Goal: Task Accomplishment & Management: Use online tool/utility

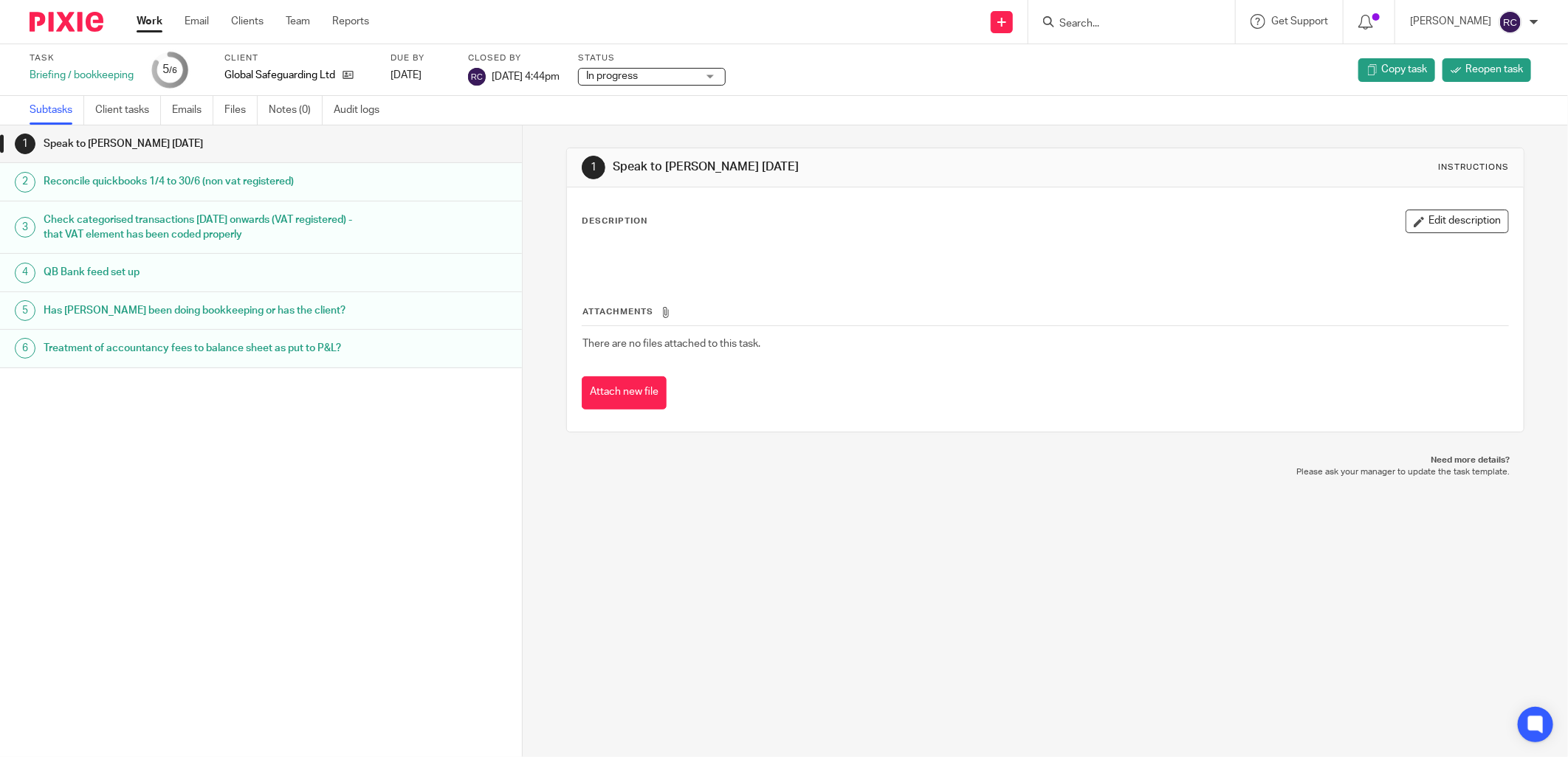
click at [1103, 20] on input "Search" at bounding box center [1124, 24] width 133 height 13
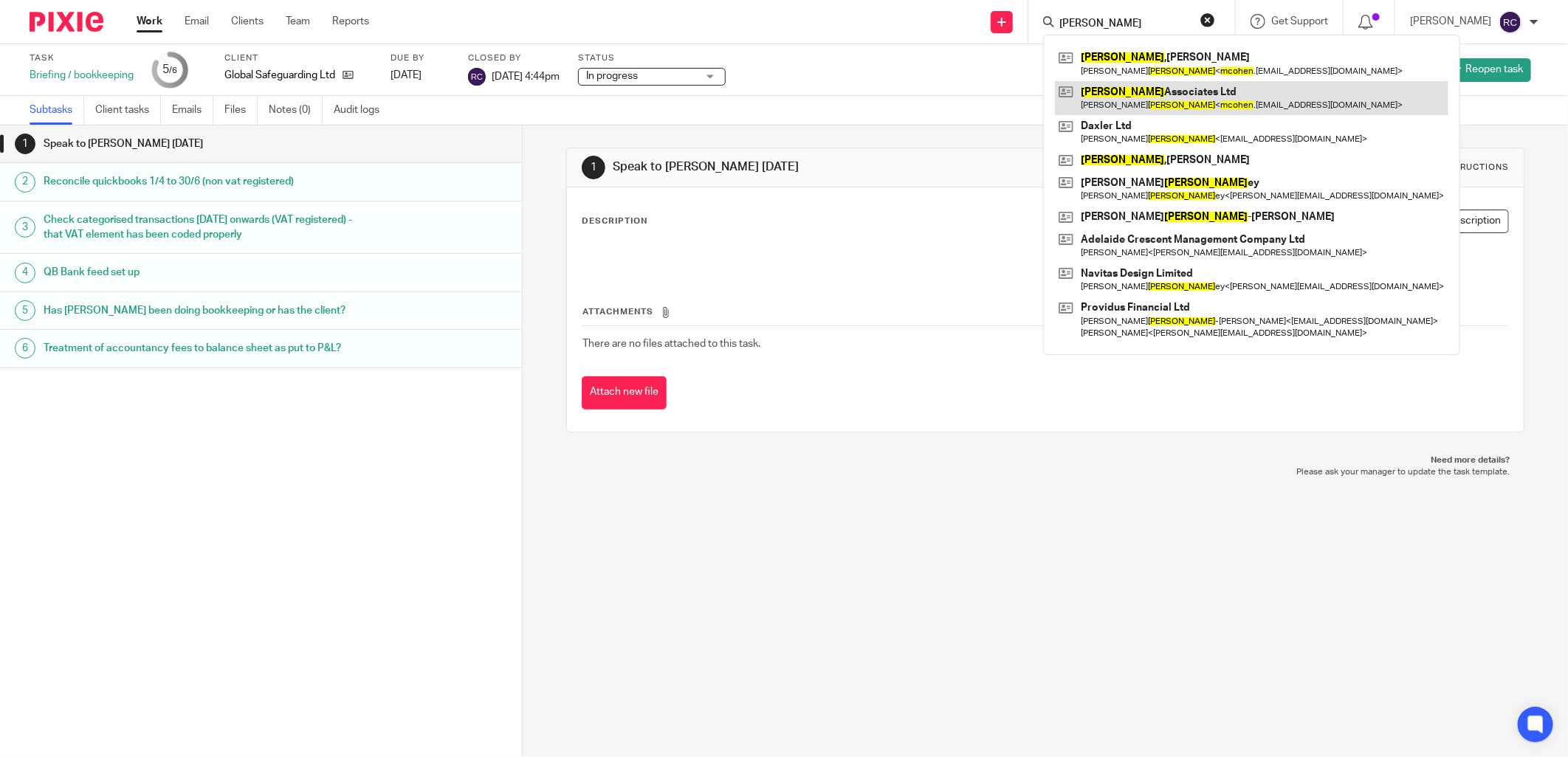
type input "m cohen"
click at [1150, 94] on link at bounding box center [1251, 98] width 393 height 34
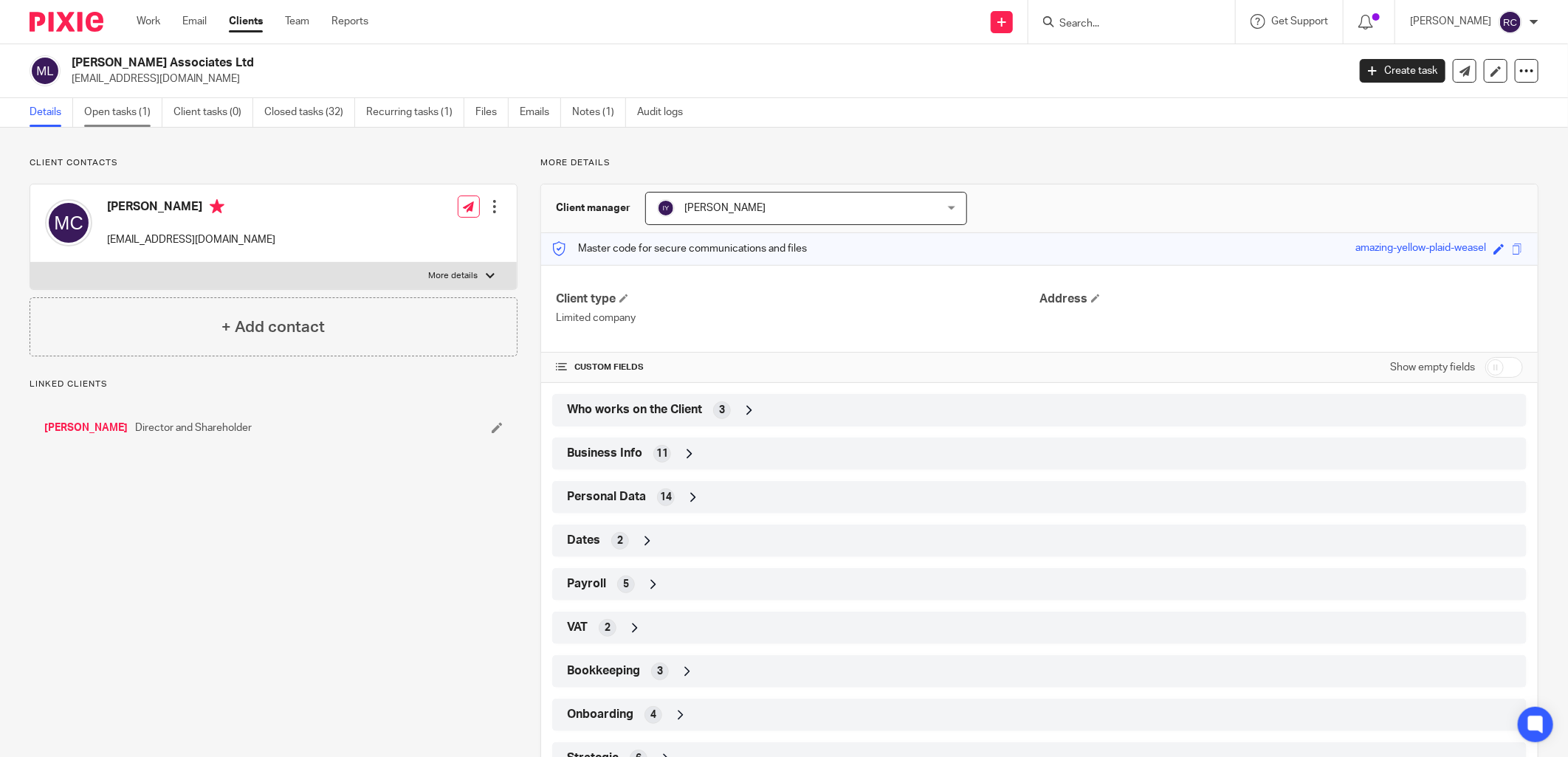
click at [100, 109] on link "Open tasks (1)" at bounding box center [123, 112] width 78 height 29
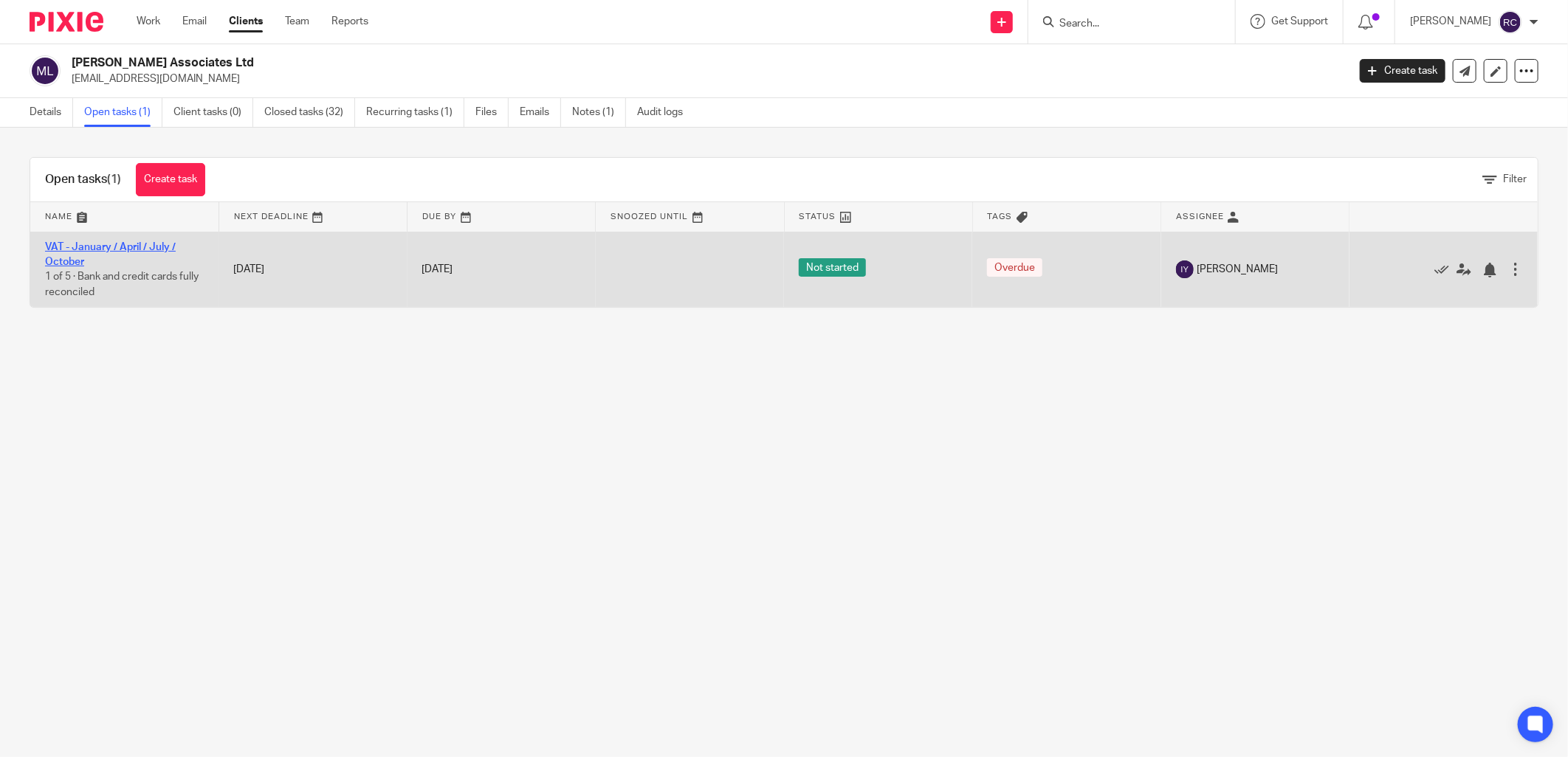
click at [114, 248] on link "VAT - January / April / July / October" at bounding box center [110, 254] width 131 height 25
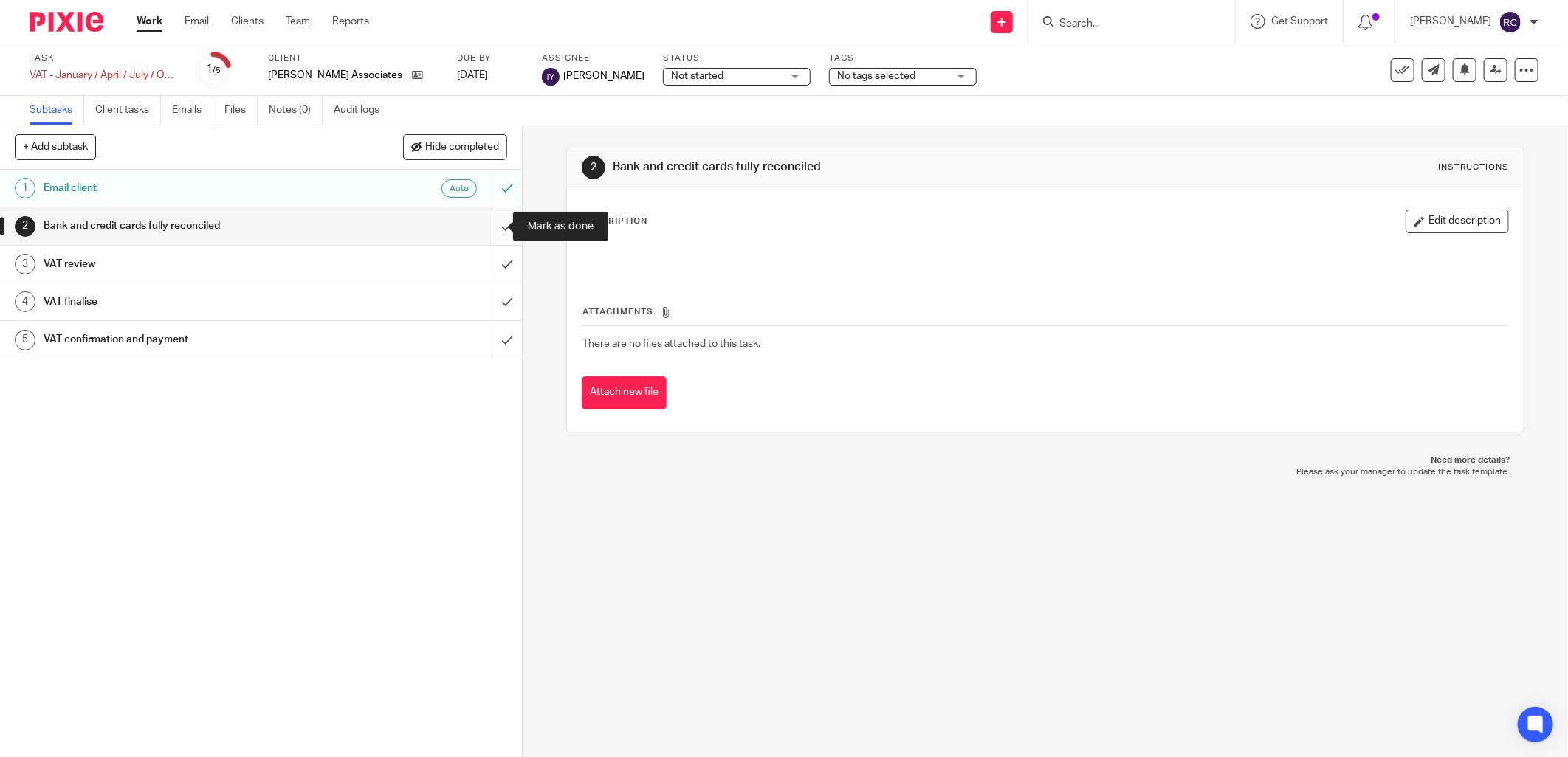
click at [491, 229] on input "submit" at bounding box center [261, 225] width 522 height 37
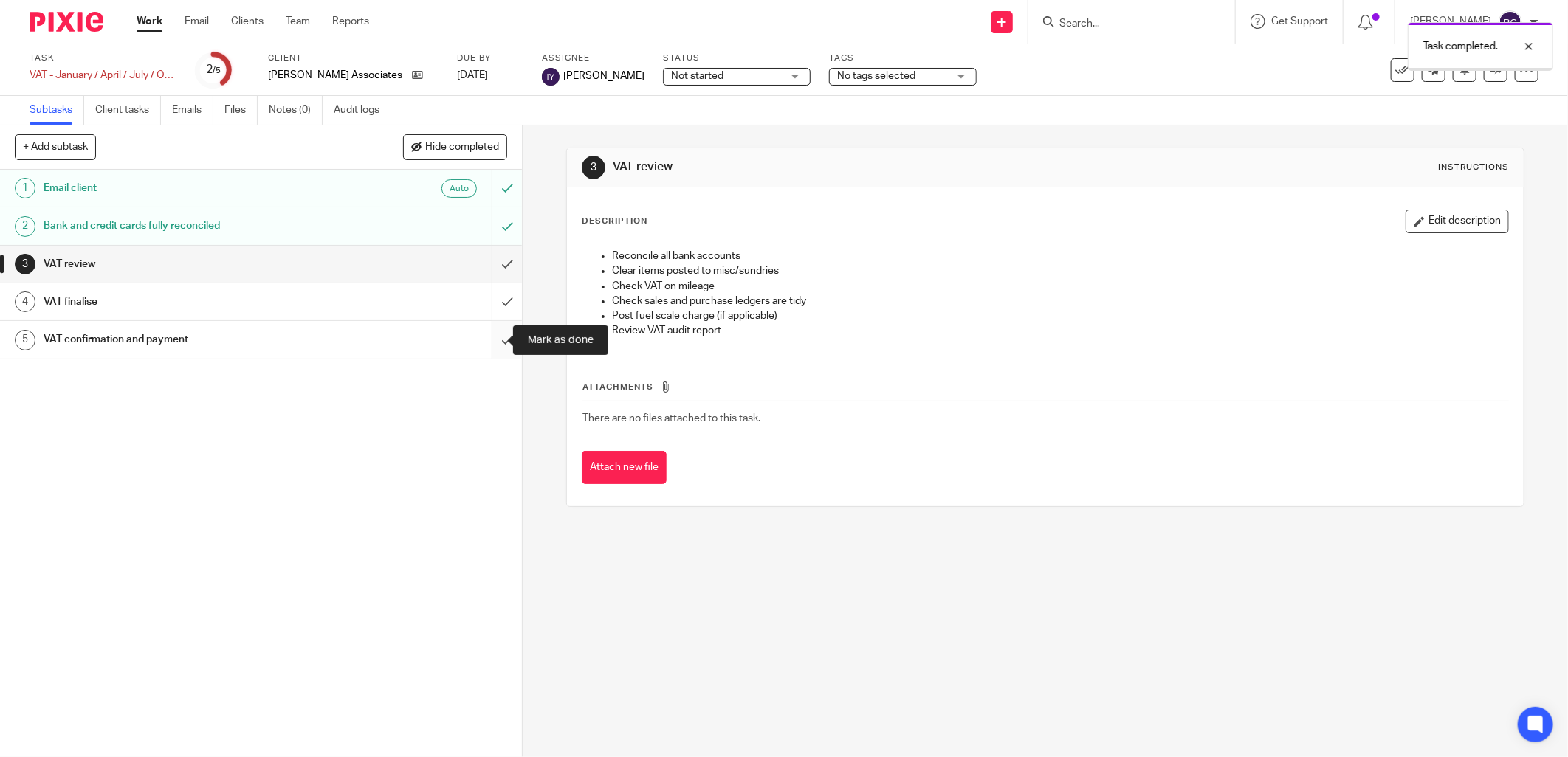
click at [488, 333] on input "submit" at bounding box center [261, 339] width 522 height 37
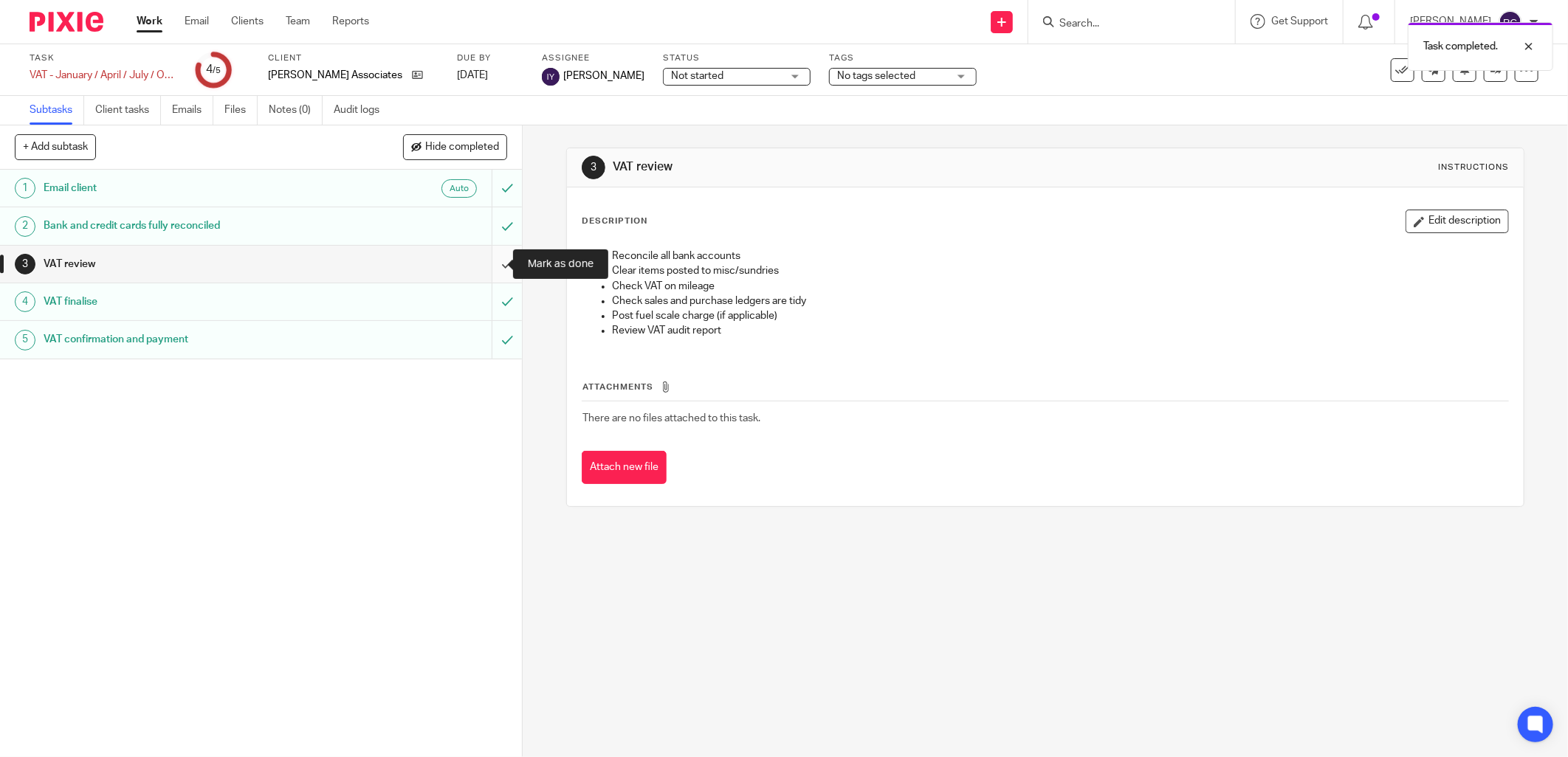
click at [484, 269] on input "submit" at bounding box center [261, 264] width 522 height 37
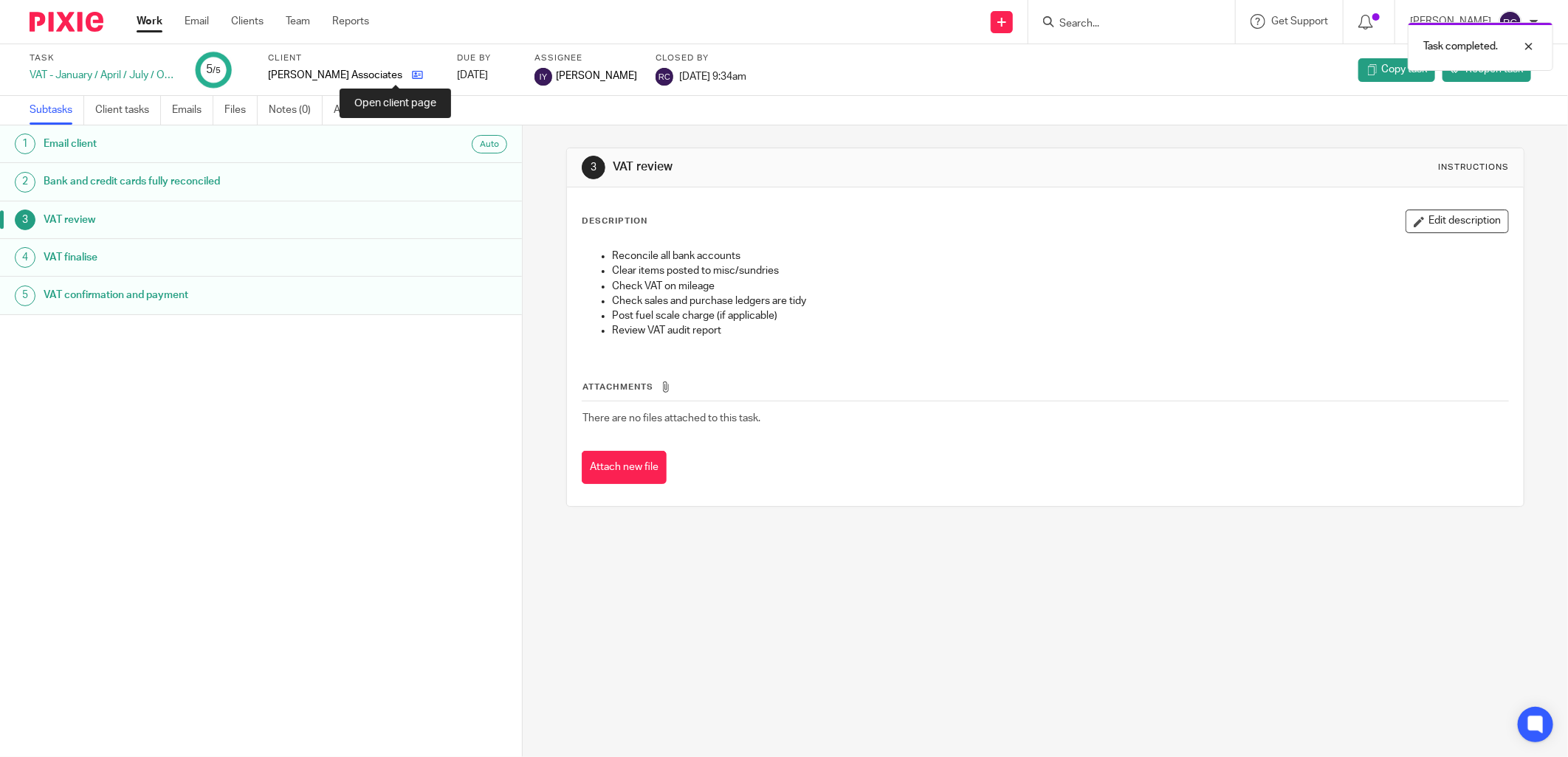
click at [412, 74] on icon at bounding box center [417, 74] width 11 height 11
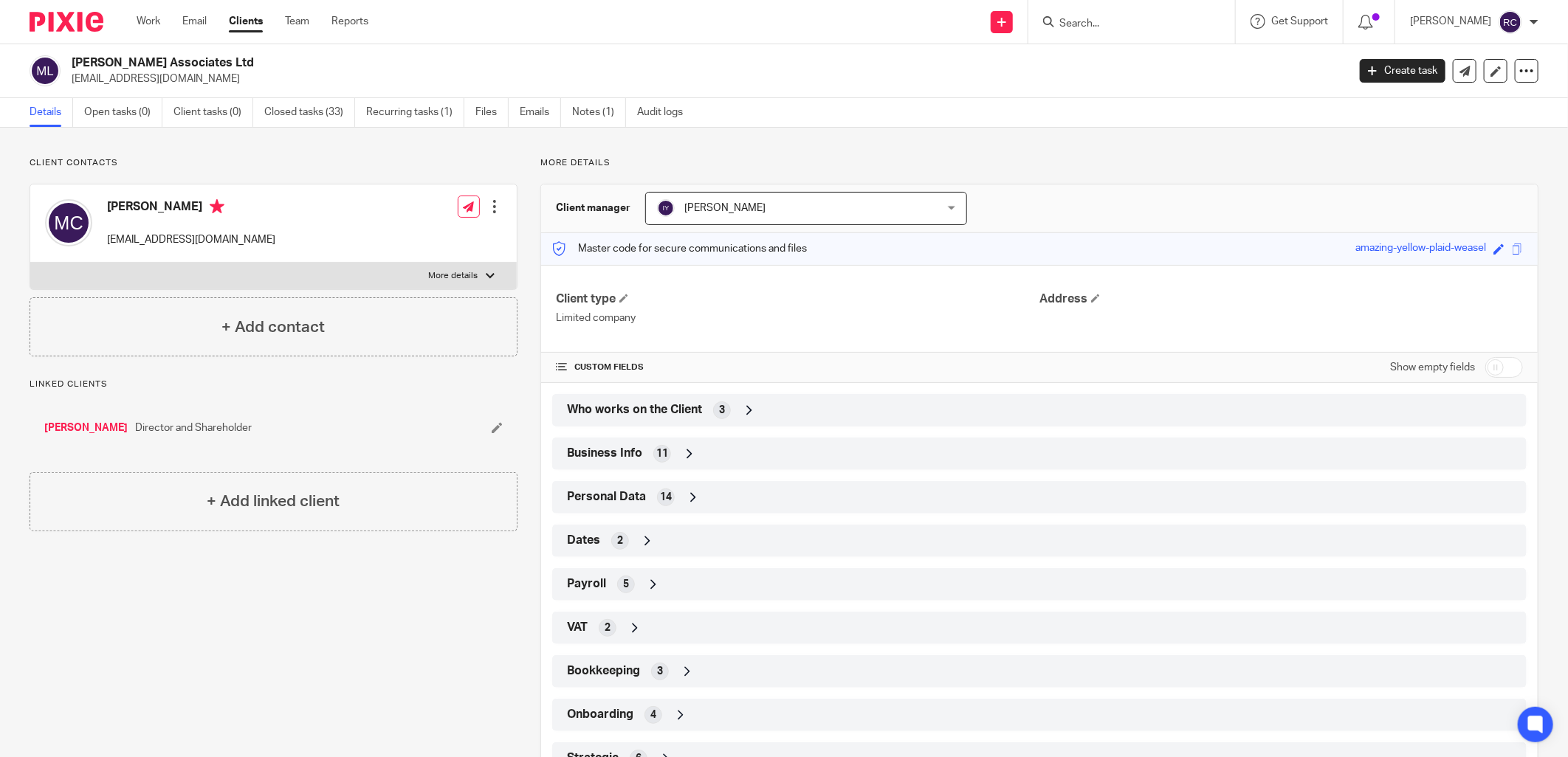
click at [1065, 13] on form at bounding box center [1136, 22] width 157 height 18
click at [1066, 19] on input "Search" at bounding box center [1124, 24] width 133 height 13
type input "core hea"
click at [1117, 69] on link at bounding box center [1180, 64] width 250 height 34
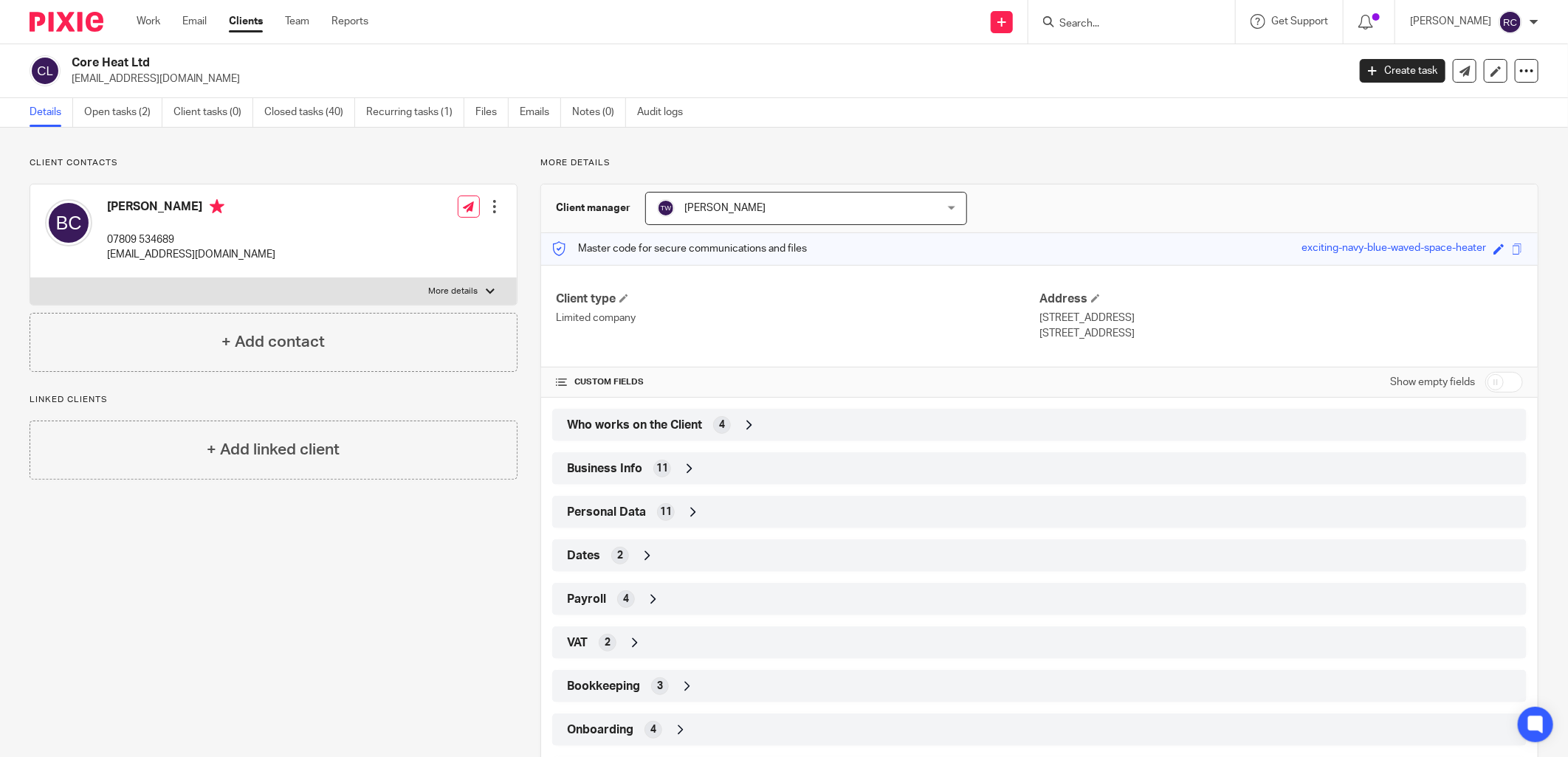
click at [1096, 23] on input "Search" at bounding box center [1124, 24] width 133 height 13
